Goal: Task Accomplishment & Management: Manage account settings

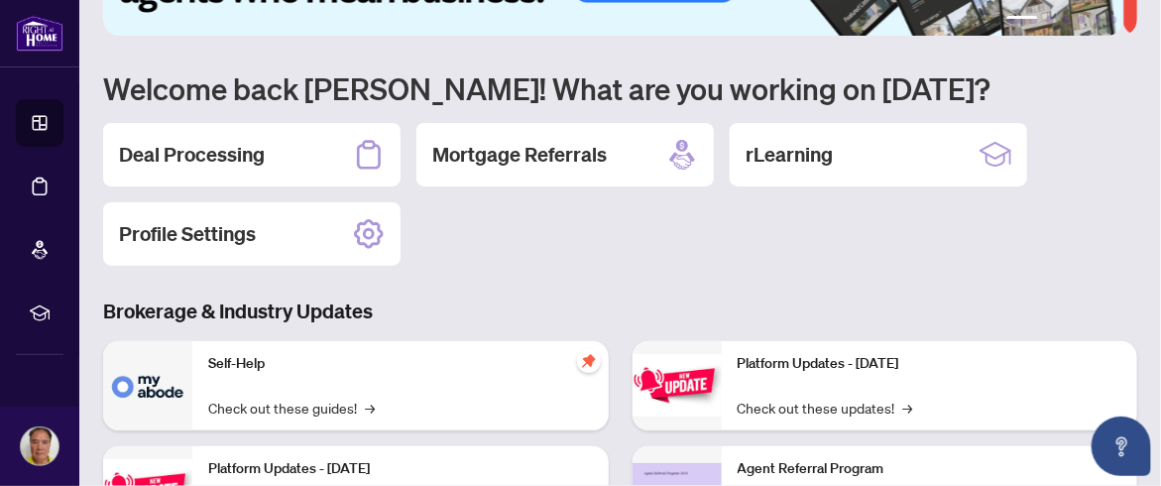
scroll to position [198, 0]
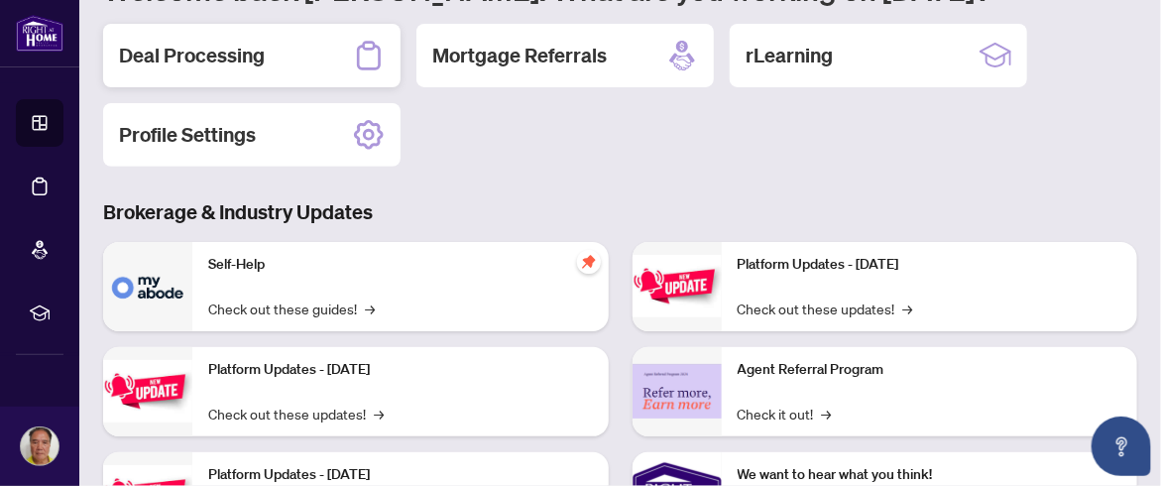
click at [275, 55] on div "Deal Processing" at bounding box center [251, 55] width 297 height 63
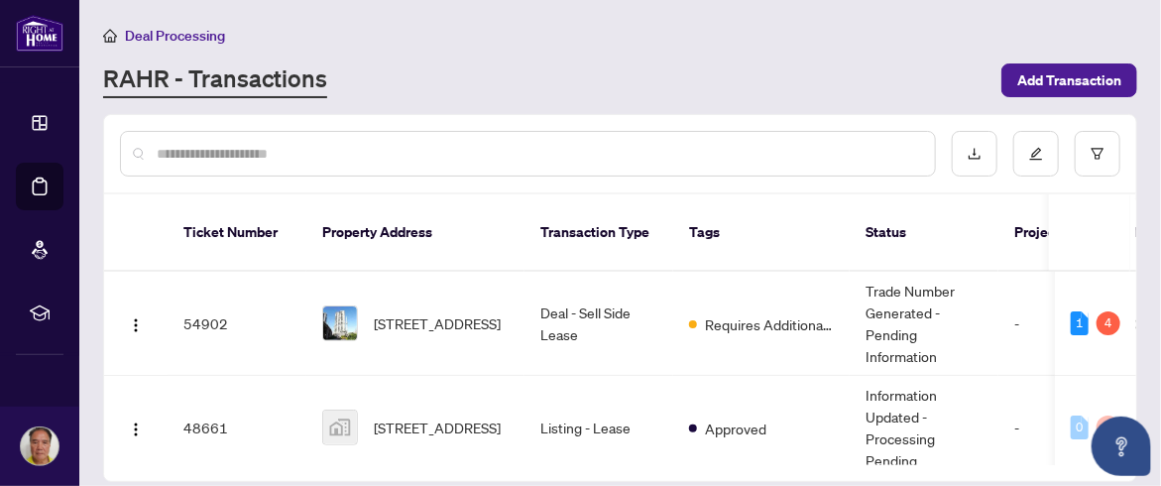
click at [1136, 226] on th at bounding box center [1133, 232] width 6 height 77
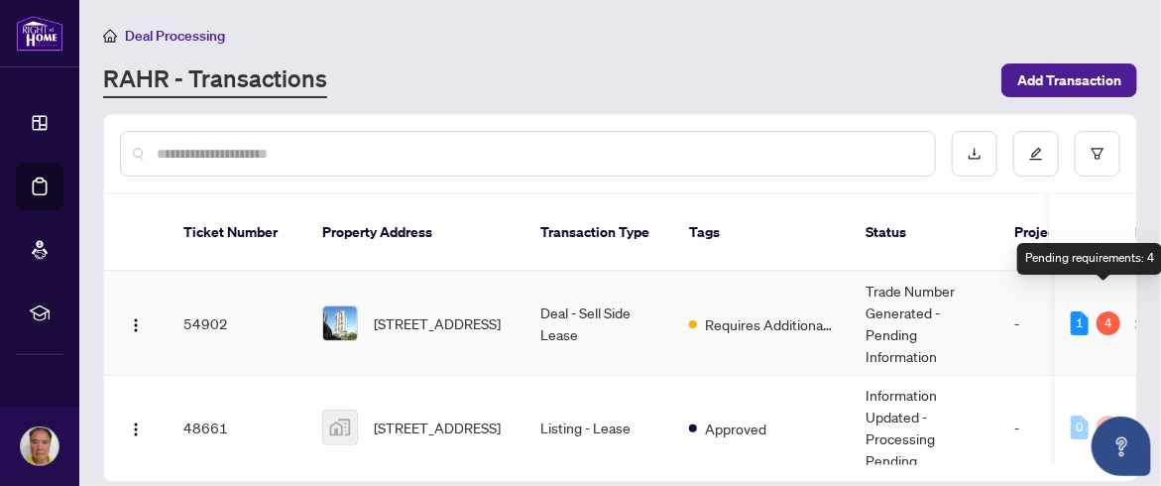
click at [1098, 311] on div "4" at bounding box center [1108, 323] width 24 height 24
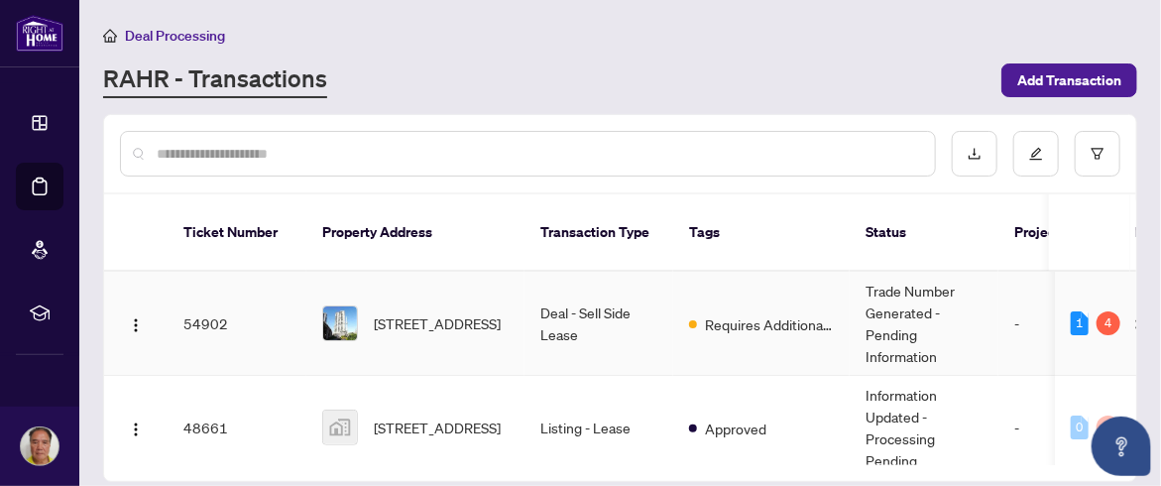
click at [1024, 293] on td "-" at bounding box center [1057, 324] width 119 height 104
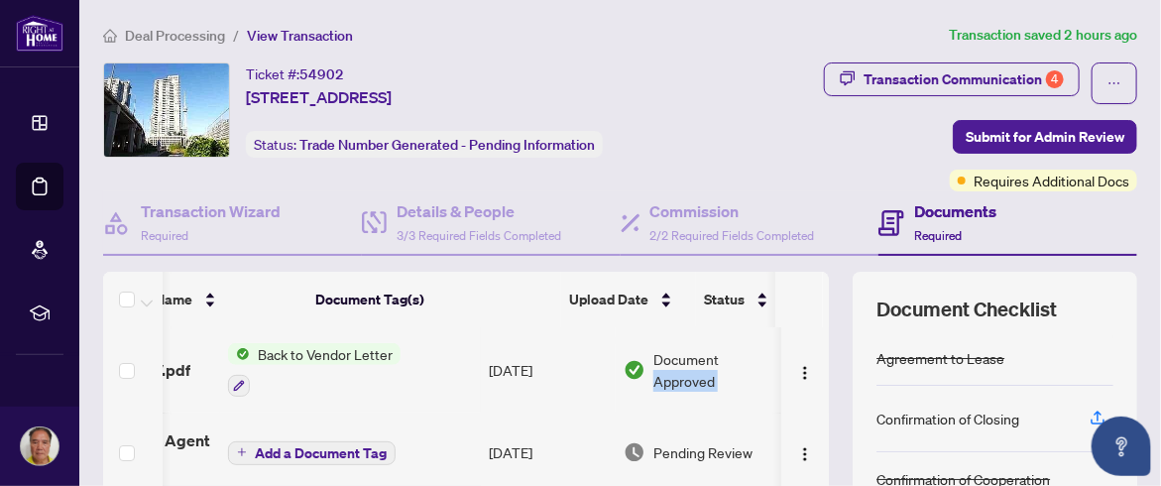
scroll to position [0, 161]
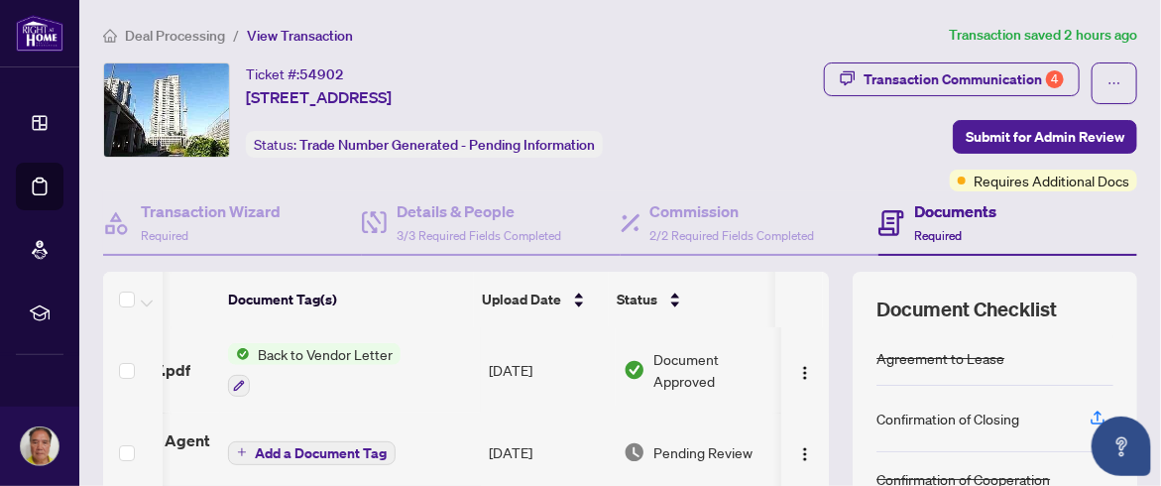
click at [809, 330] on div "18 Yonge 2807 - BTV.pdf Back to Vendor Letter [DATE] Document Approved 18 Yonge…" at bounding box center [466, 494] width 726 height 335
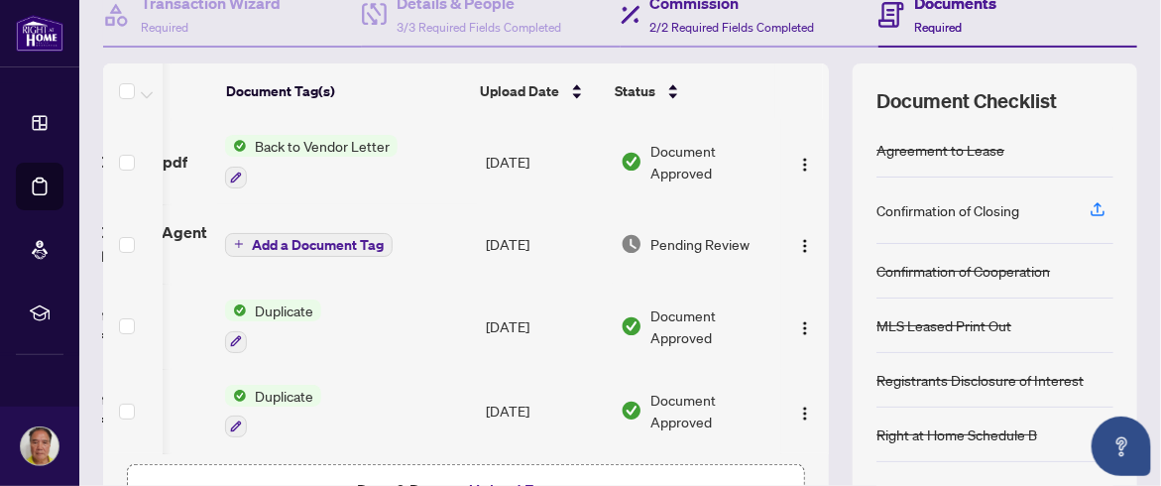
scroll to position [297, 0]
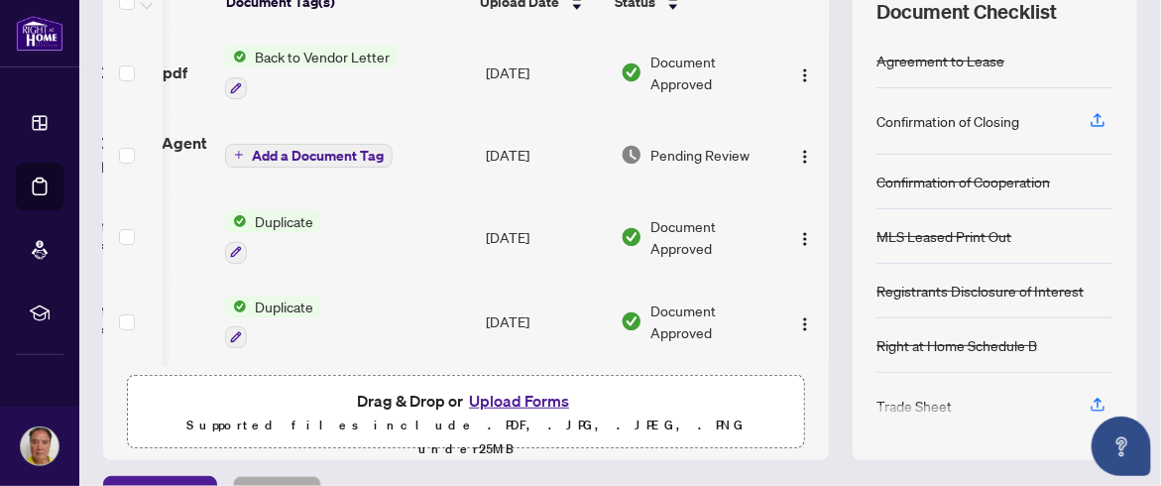
click at [807, 194] on td at bounding box center [805, 236] width 48 height 85
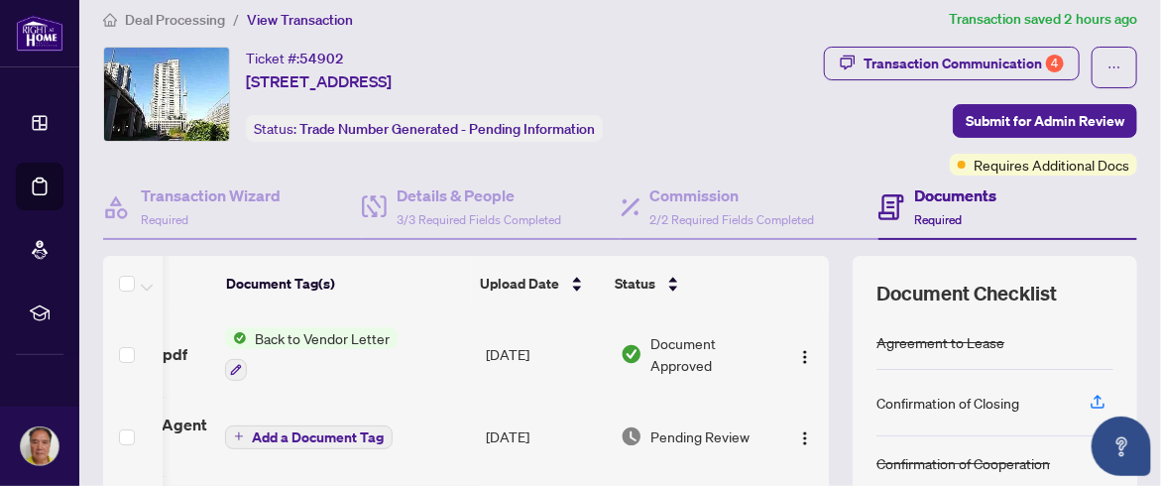
scroll to position [0, 0]
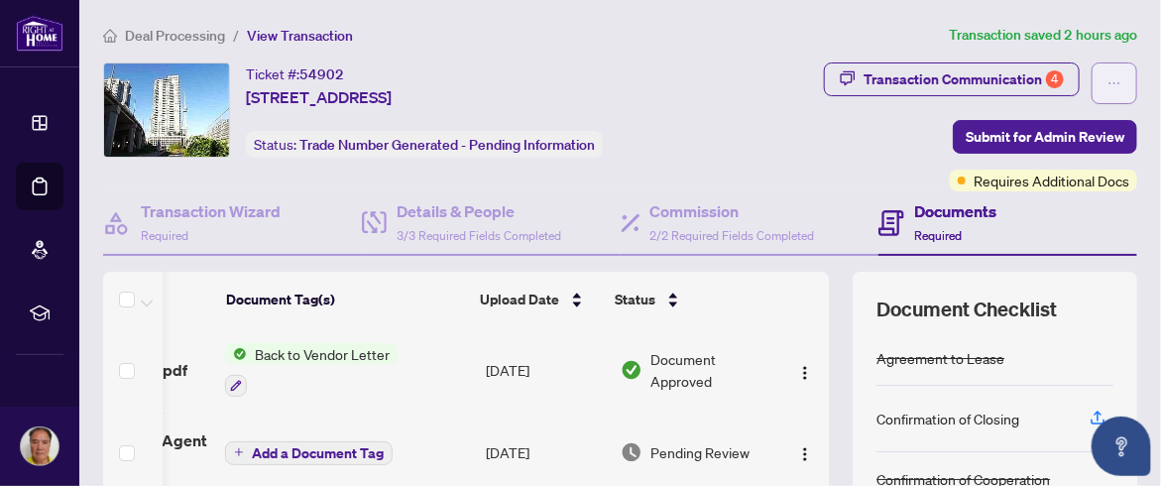
click at [1107, 80] on icon "ellipsis" at bounding box center [1114, 83] width 14 height 14
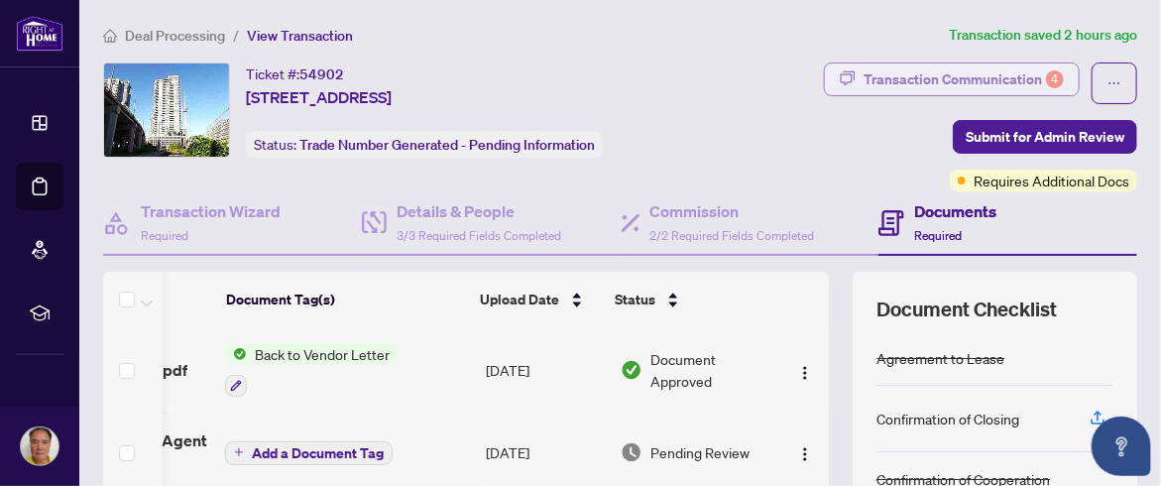
click at [982, 71] on div "Transaction Communication 4" at bounding box center [963, 79] width 200 height 32
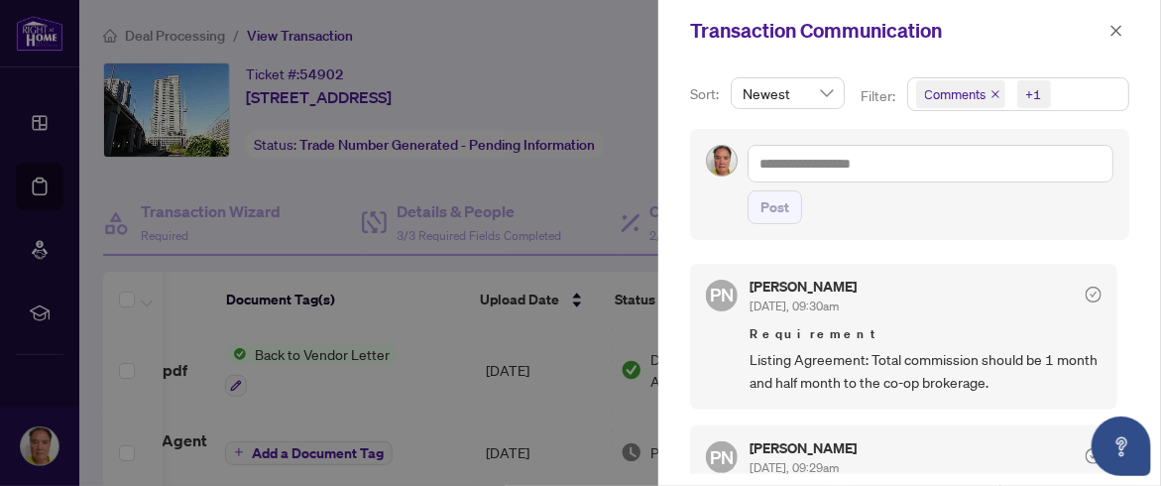
click at [992, 93] on icon "close" at bounding box center [995, 94] width 8 height 8
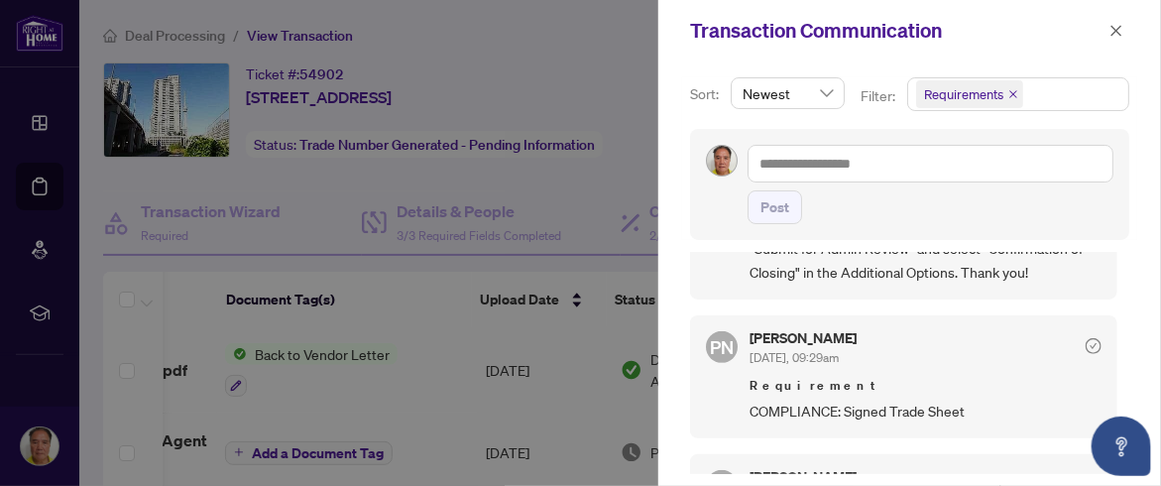
scroll to position [418, 0]
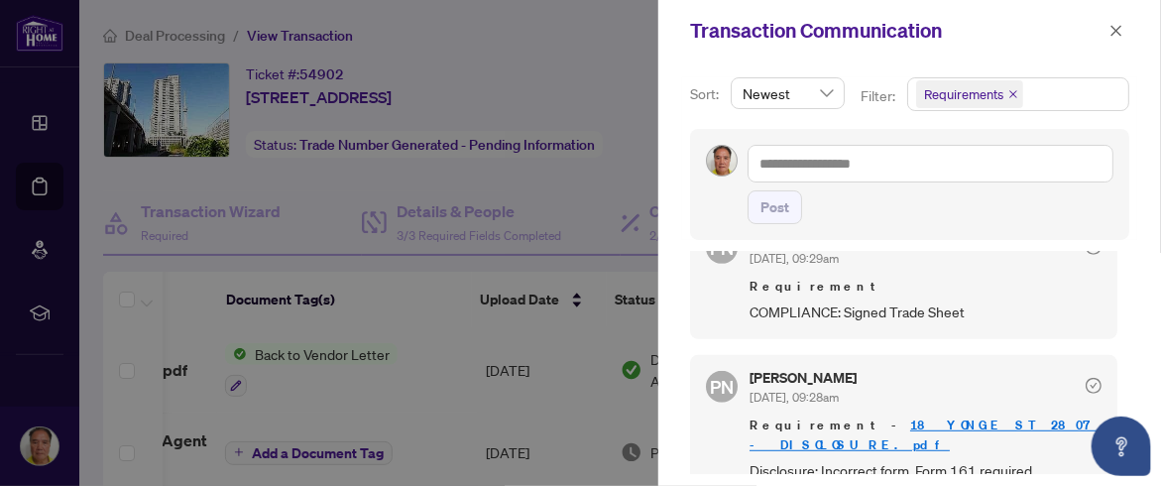
click at [615, 53] on div at bounding box center [580, 243] width 1161 height 486
click at [641, 125] on div at bounding box center [580, 243] width 1161 height 486
click at [1125, 34] on button "button" at bounding box center [1116, 31] width 26 height 24
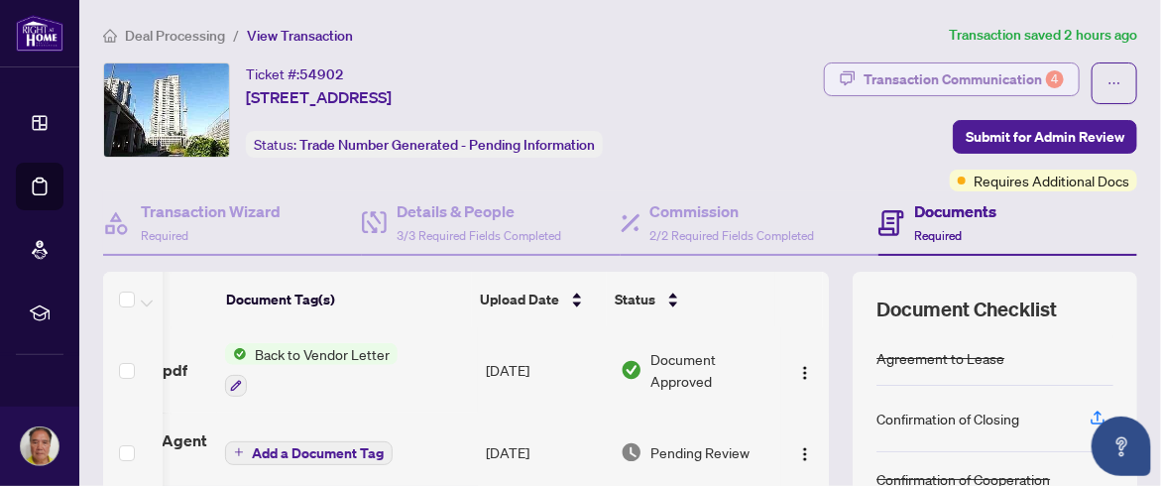
click at [1024, 74] on div "Transaction Communication 4" at bounding box center [963, 79] width 200 height 32
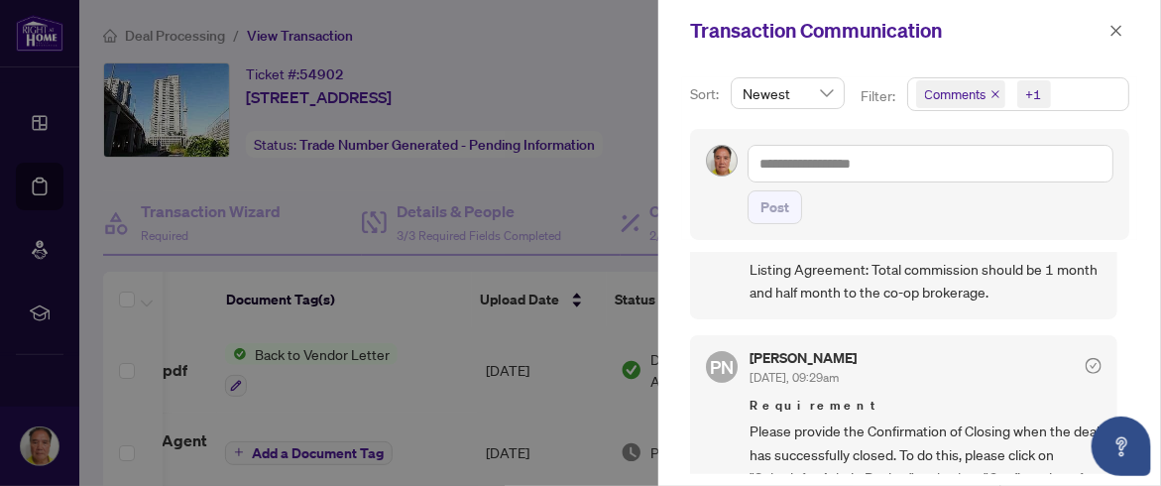
scroll to position [0, 0]
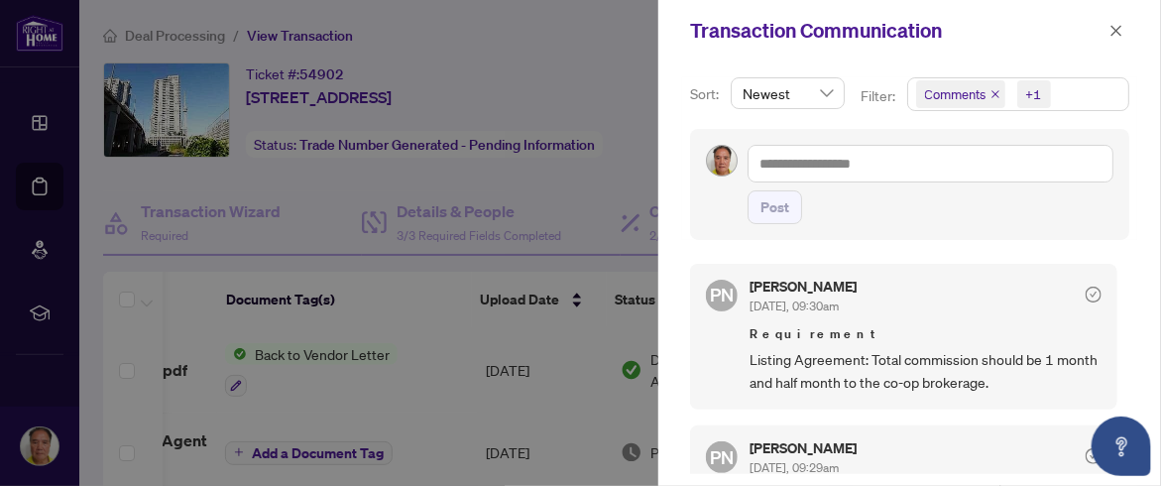
click at [990, 93] on icon "close" at bounding box center [995, 94] width 10 height 10
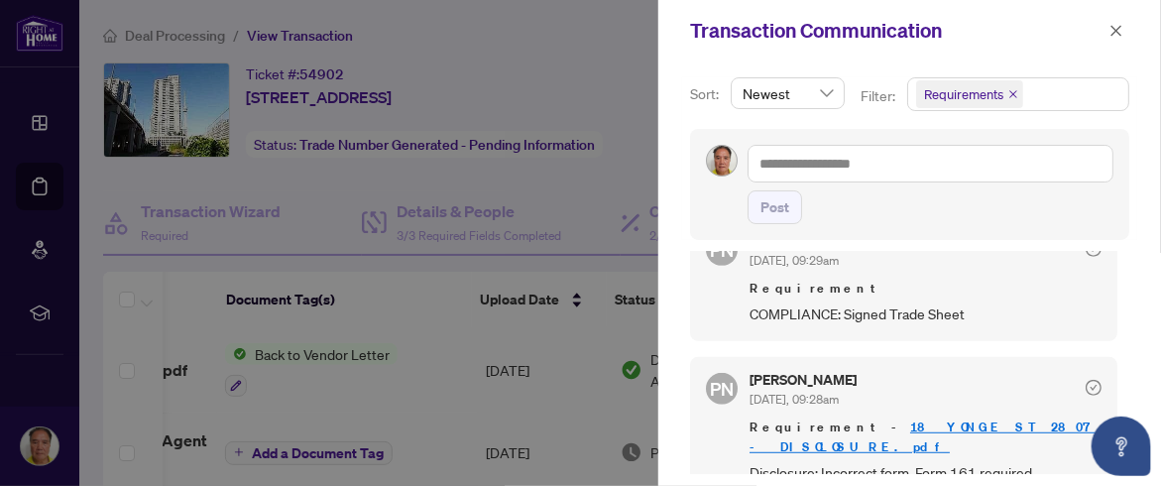
scroll to position [418, 0]
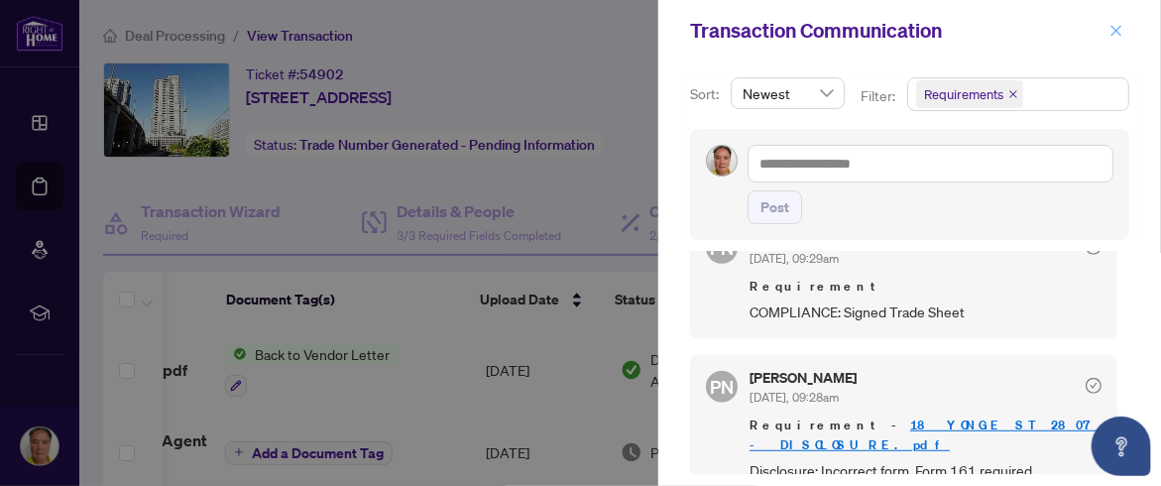
click at [1114, 31] on icon "close" at bounding box center [1116, 31] width 14 height 14
